Goal: Information Seeking & Learning: Learn about a topic

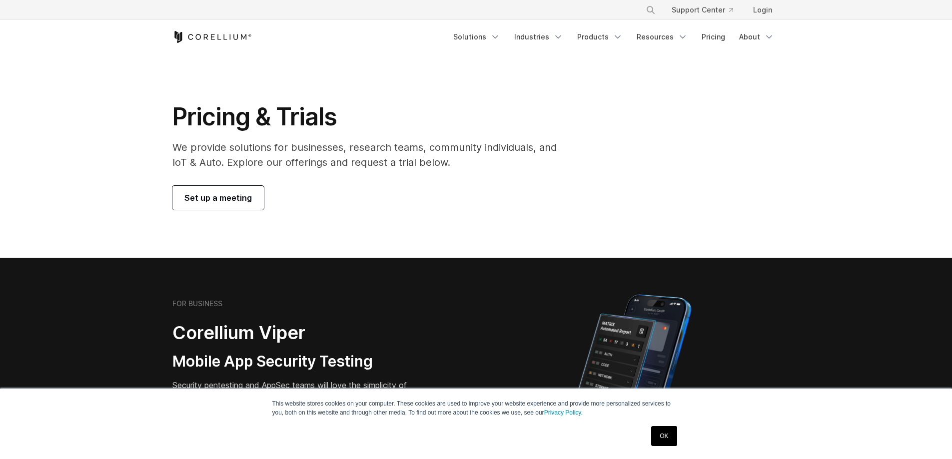
drag, startPoint x: 0, startPoint y: 0, endPoint x: 732, endPoint y: 144, distance: 746.1
click at [726, 155] on div "Pricing & Trials We provide solutions for businesses, research teams, community…" at bounding box center [476, 156] width 628 height 108
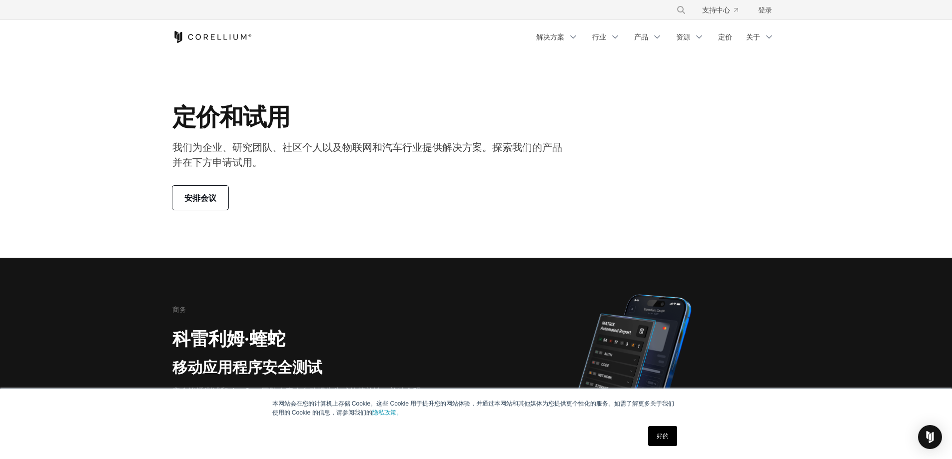
click at [824, 126] on section "定价和试用 我们为企业、研究团队、社区个人以及物联网和汽车行业提供解决方案。探索我们的产品并在下方申请试用。 安排会议" at bounding box center [476, 156] width 952 height 204
click at [560, 33] on font "解决方案" at bounding box center [550, 36] width 28 height 8
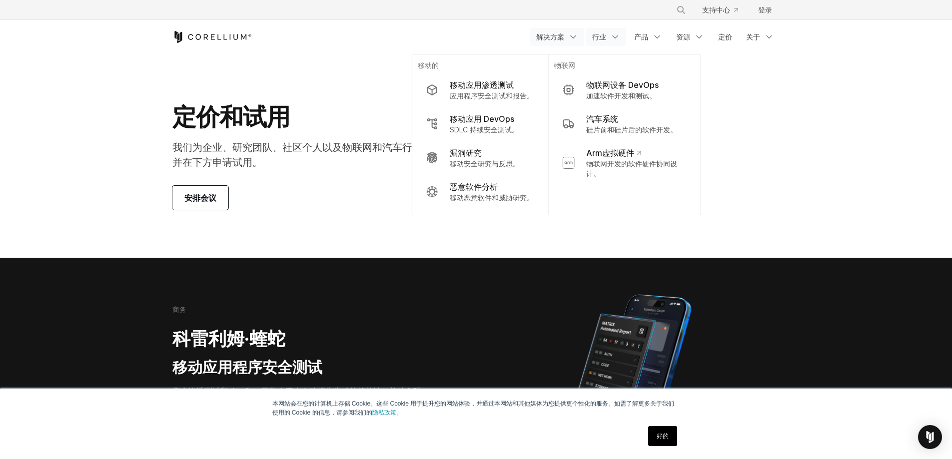
click at [599, 38] on font "行业" at bounding box center [599, 36] width 14 height 8
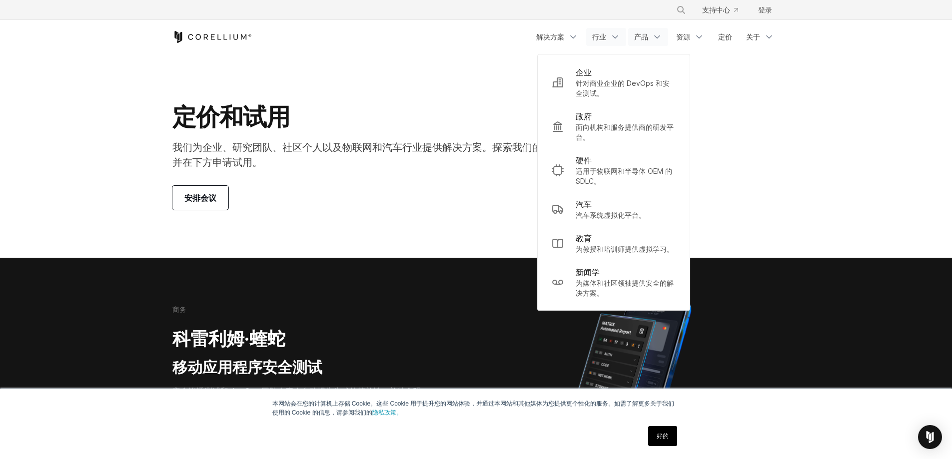
click at [647, 35] on font "产品" at bounding box center [641, 36] width 14 height 8
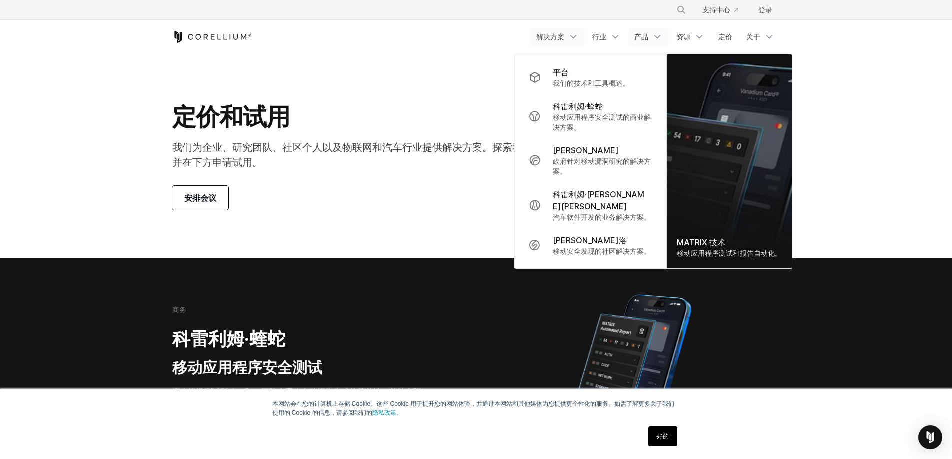
click at [542, 33] on font "解决方案" at bounding box center [550, 36] width 28 height 8
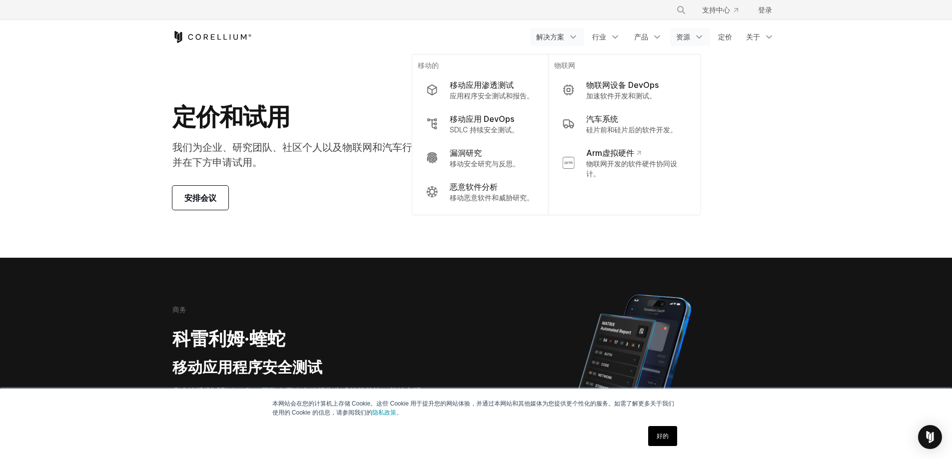
click at [691, 31] on link "资源" at bounding box center [690, 37] width 40 height 18
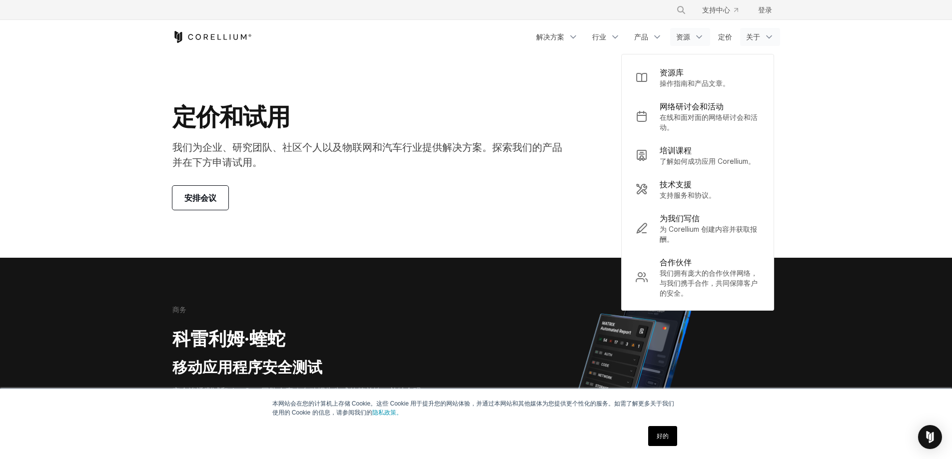
click at [768, 42] on link "关于" at bounding box center [760, 37] width 40 height 18
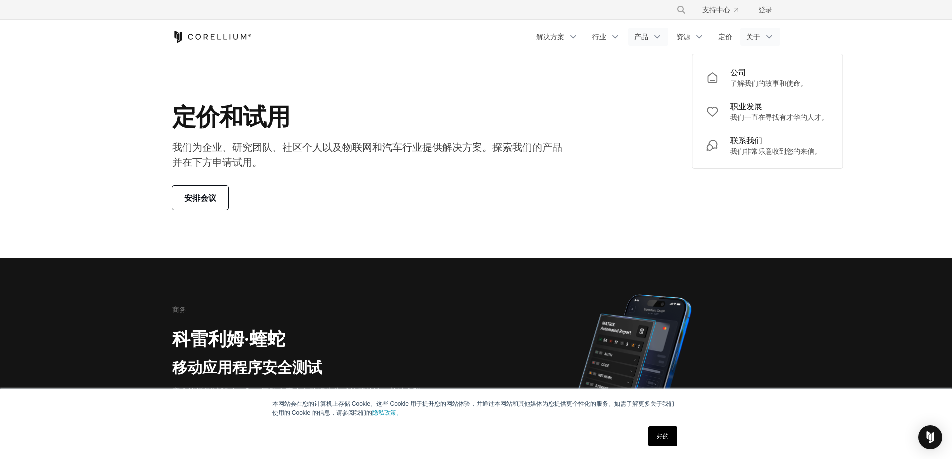
click at [647, 36] on font "产品" at bounding box center [641, 36] width 14 height 8
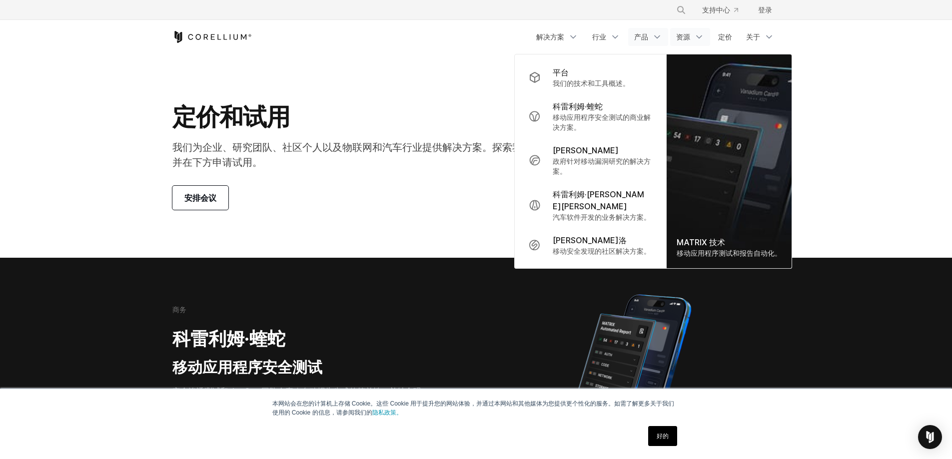
click at [680, 31] on link "资源" at bounding box center [690, 37] width 40 height 18
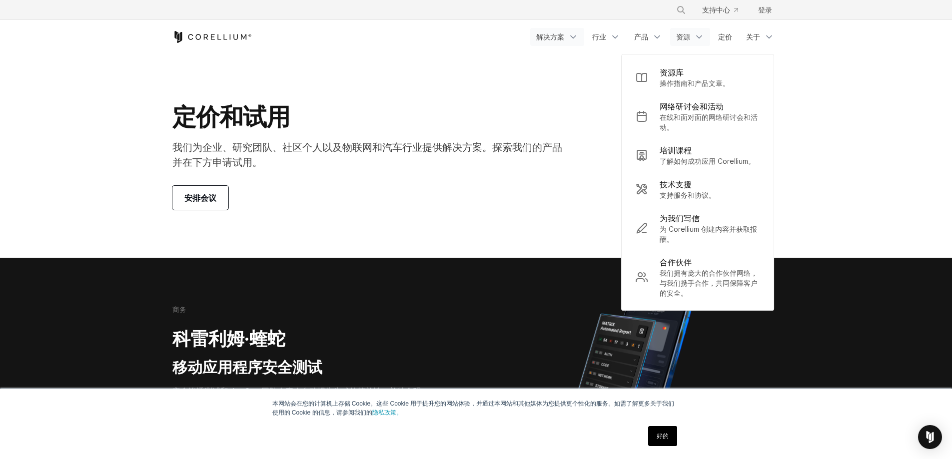
click at [541, 36] on font "解决方案" at bounding box center [550, 36] width 28 height 8
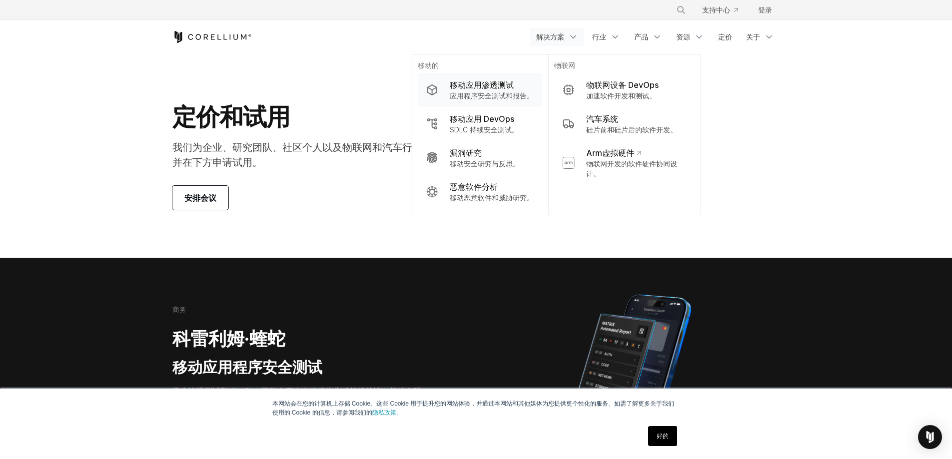
click at [515, 88] on div "移动应用渗透测试" at bounding box center [492, 85] width 84 height 12
